Goal: Information Seeking & Learning: Learn about a topic

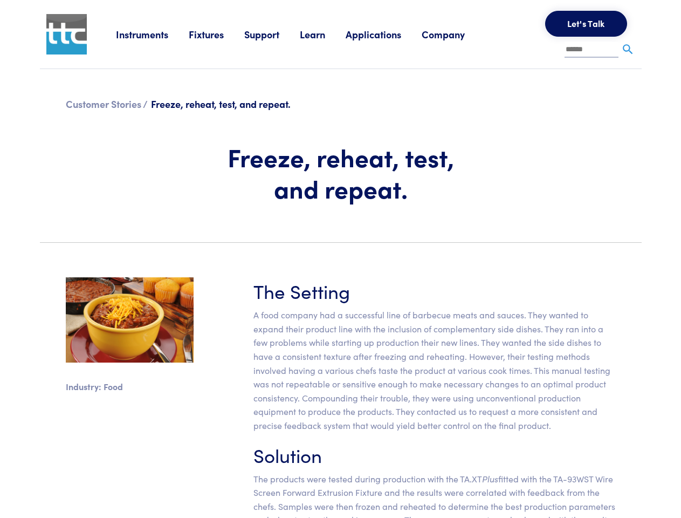
click at [340, 259] on section "Industry: Food The Setting A food company had a successful line of barbecue mea…" at bounding box center [340, 420] width 615 height 338
click at [153, 34] on link "Instruments" at bounding box center [152, 33] width 73 height 13
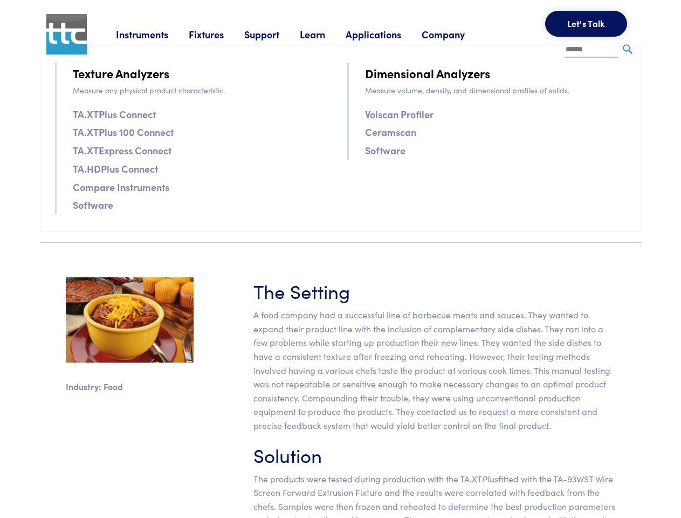
click at [218, 34] on link "Fixtures" at bounding box center [217, 33] width 56 height 13
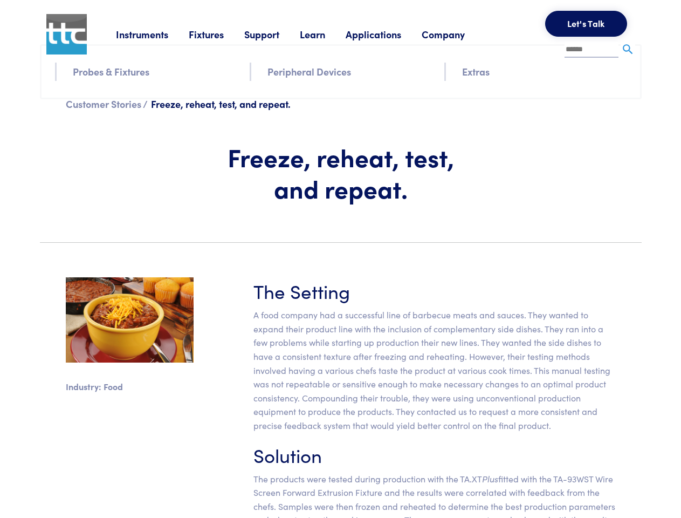
click at [274, 34] on link "Support" at bounding box center [272, 33] width 56 height 13
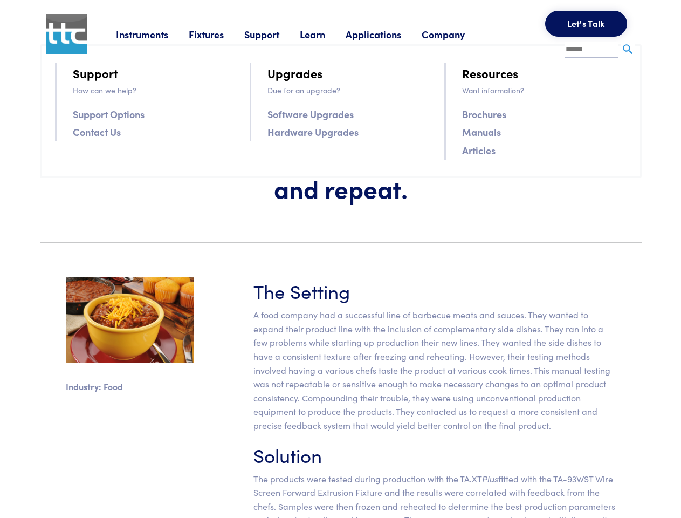
click at [326, 34] on link "Learn" at bounding box center [323, 33] width 46 height 13
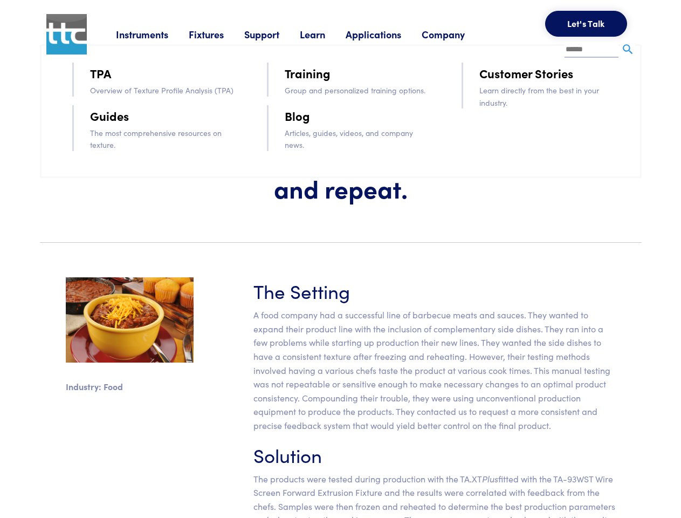
click at [388, 34] on link "Applications" at bounding box center [384, 33] width 76 height 13
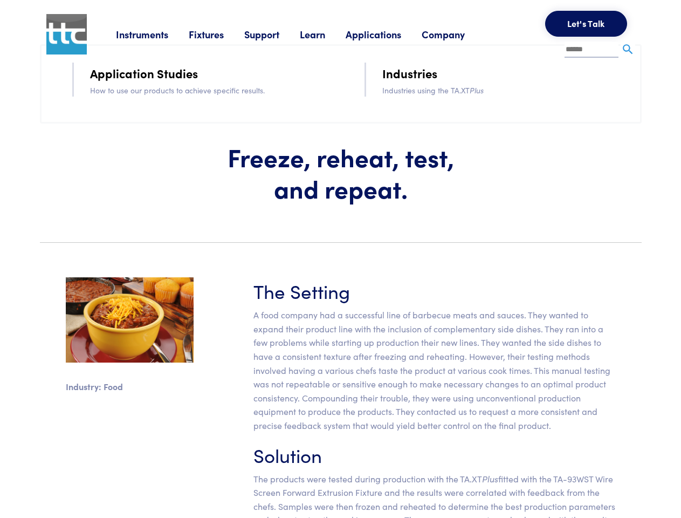
click at [457, 34] on link "Company" at bounding box center [454, 33] width 64 height 13
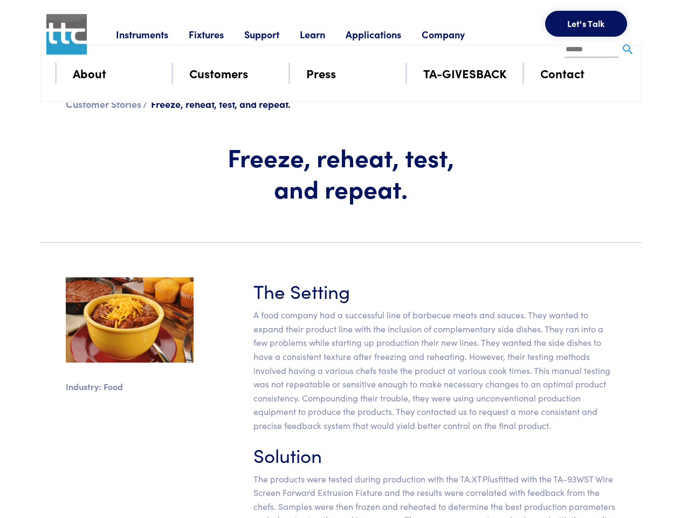
click at [586, 24] on button "Let's Talk" at bounding box center [586, 24] width 82 height 26
